Goal: Navigation & Orientation: Find specific page/section

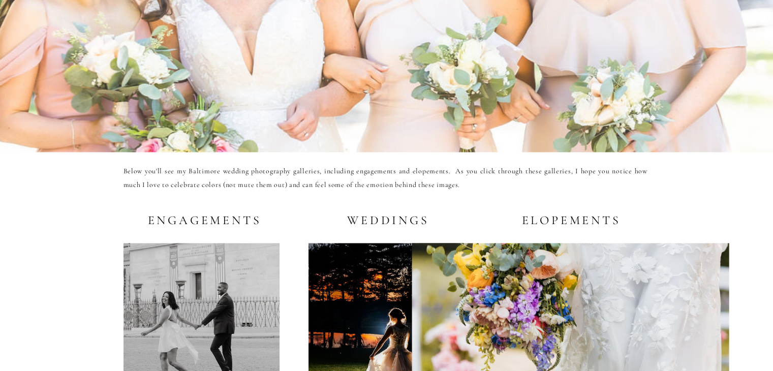
scroll to position [1869, 0]
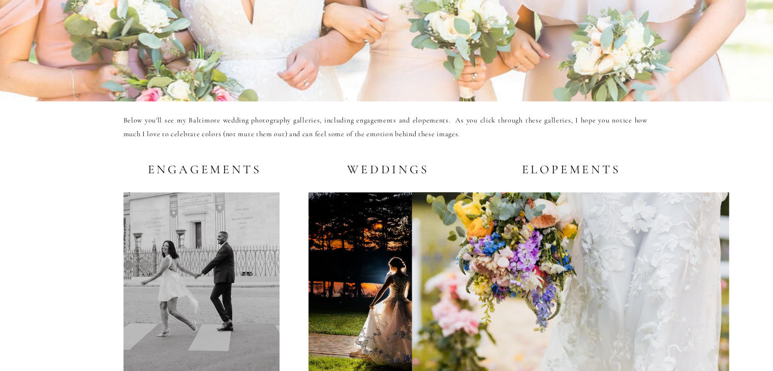
click at [359, 170] on h2 "Weddings" at bounding box center [386, 168] width 87 height 13
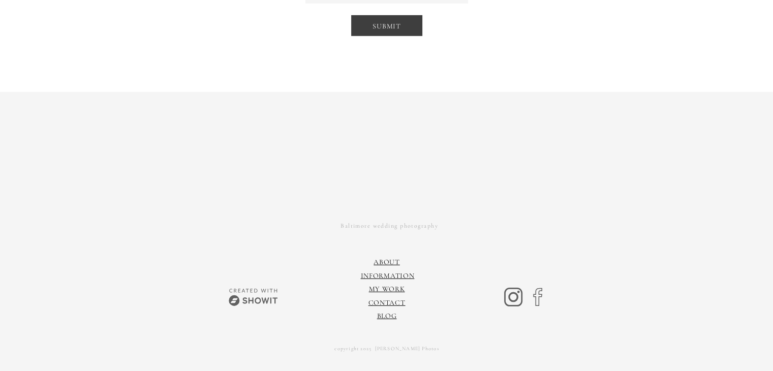
scroll to position [6991, 0]
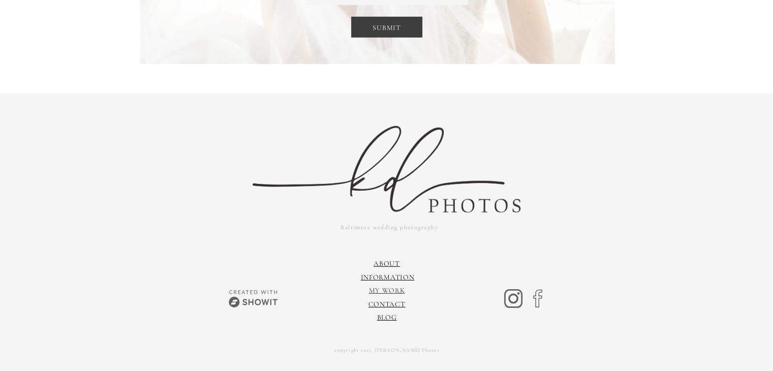
click at [382, 288] on link "My Work" at bounding box center [387, 290] width 36 height 9
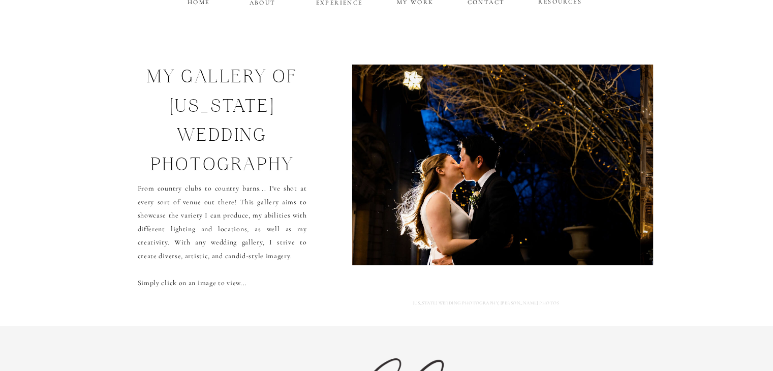
scroll to position [30, 0]
